Goal: Information Seeking & Learning: Understand process/instructions

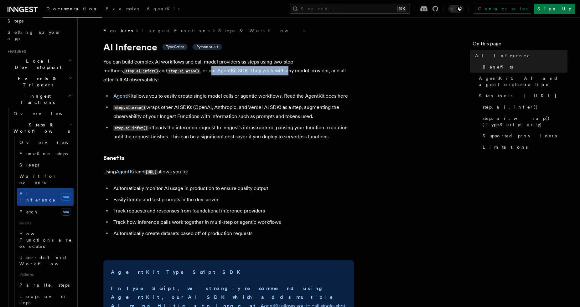
drag, startPoint x: 157, startPoint y: 72, endPoint x: 236, endPoint y: 71, distance: 79.6
click at [236, 71] on p "You can build complex AI workflows and call model providers as steps using two-…" at bounding box center [228, 71] width 251 height 27
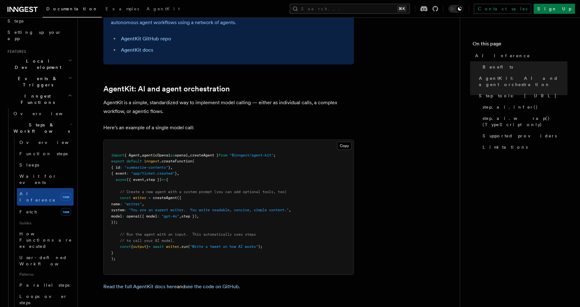
scroll to position [311, 0]
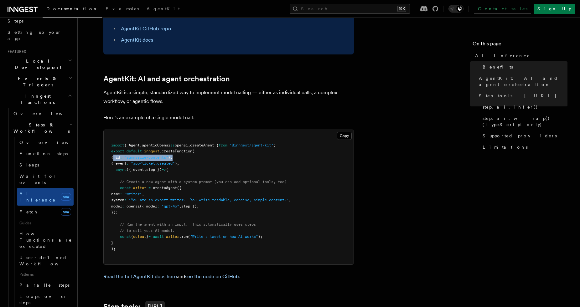
drag, startPoint x: 113, startPoint y: 133, endPoint x: 195, endPoint y: 141, distance: 82.1
click at [220, 133] on pre "import { Agent , agenticOpenai as openai , createAgent } from "@inngest/agent-k…" at bounding box center [229, 197] width 250 height 135
drag, startPoint x: 158, startPoint y: 164, endPoint x: 217, endPoint y: 163, distance: 59.2
click at [217, 163] on pre "import { Agent , agenticOpenai as openai , createAgent } from "@inngest/agent-k…" at bounding box center [229, 197] width 250 height 135
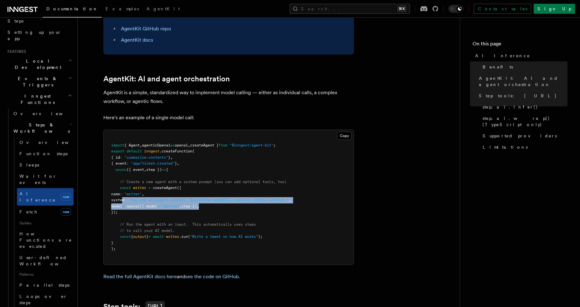
drag, startPoint x: 167, startPoint y: 175, endPoint x: 277, endPoint y: 180, distance: 110.0
click at [284, 179] on pre "import { Agent , agenticOpenai as openai , createAgent } from "@inngest/agent-k…" at bounding box center [229, 197] width 250 height 135
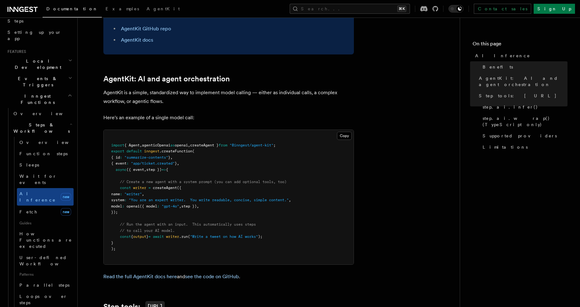
click at [209, 186] on pre "import { Agent , agenticOpenai as openai , createAgent } from "@inngest/agent-k…" at bounding box center [229, 197] width 250 height 135
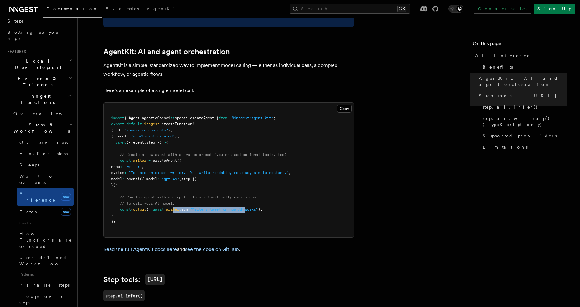
drag, startPoint x: 186, startPoint y: 183, endPoint x: 257, endPoint y: 184, distance: 71.1
click at [257, 207] on span "const { output } = await writer .run ( "Write a tweet on how AI works" );" at bounding box center [186, 209] width 151 height 4
click at [252, 191] on pre "import { Agent , agenticOpenai as openai , createAgent } from "@inngest/agent-k…" at bounding box center [229, 170] width 250 height 135
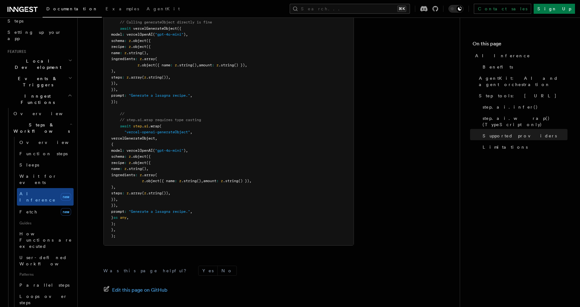
scroll to position [1914, 0]
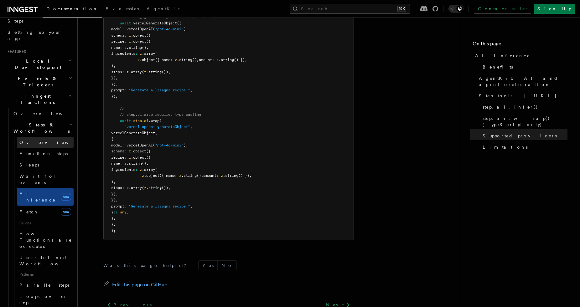
click at [45, 137] on link "Overview" at bounding box center [45, 142] width 57 height 11
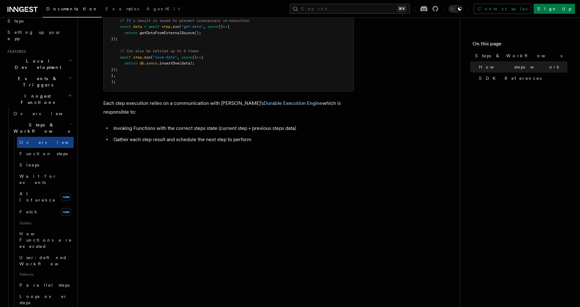
scroll to position [607, 0]
